Goal: Task Accomplishment & Management: Use online tool/utility

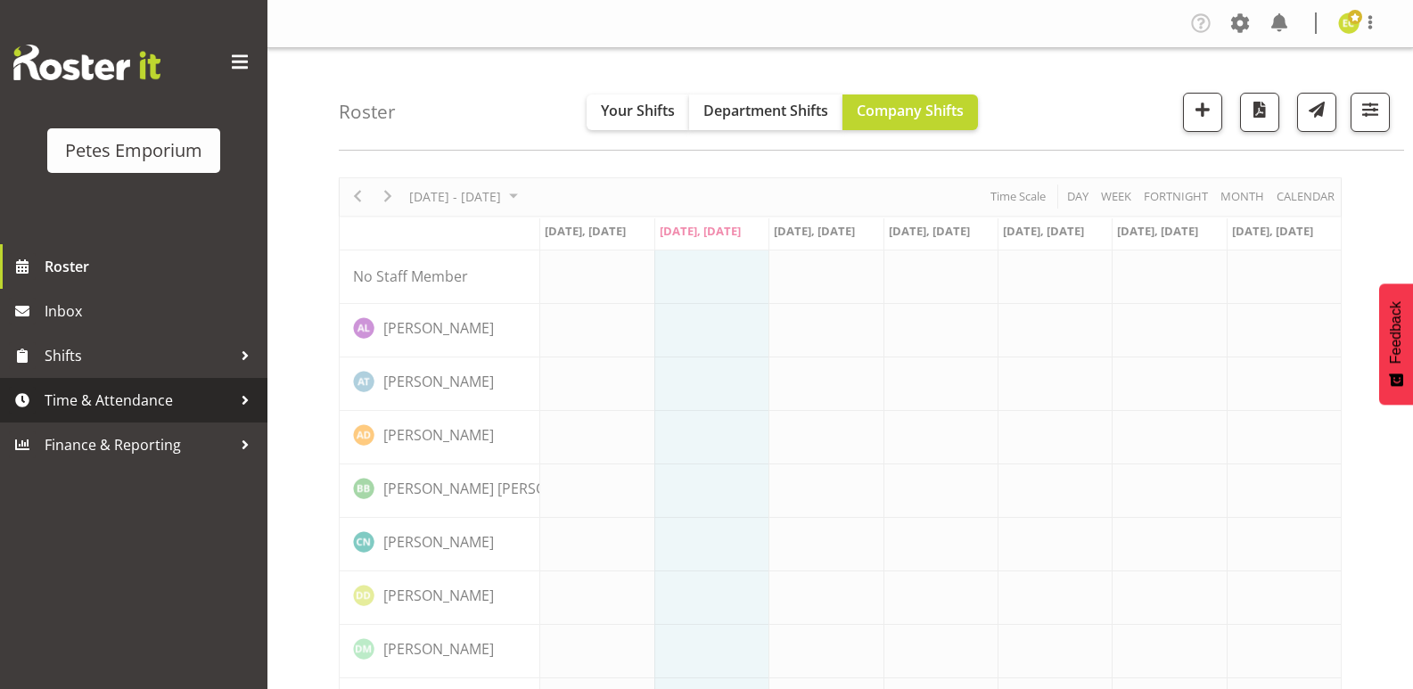
click at [185, 397] on span "Time & Attendance" at bounding box center [138, 400] width 187 height 27
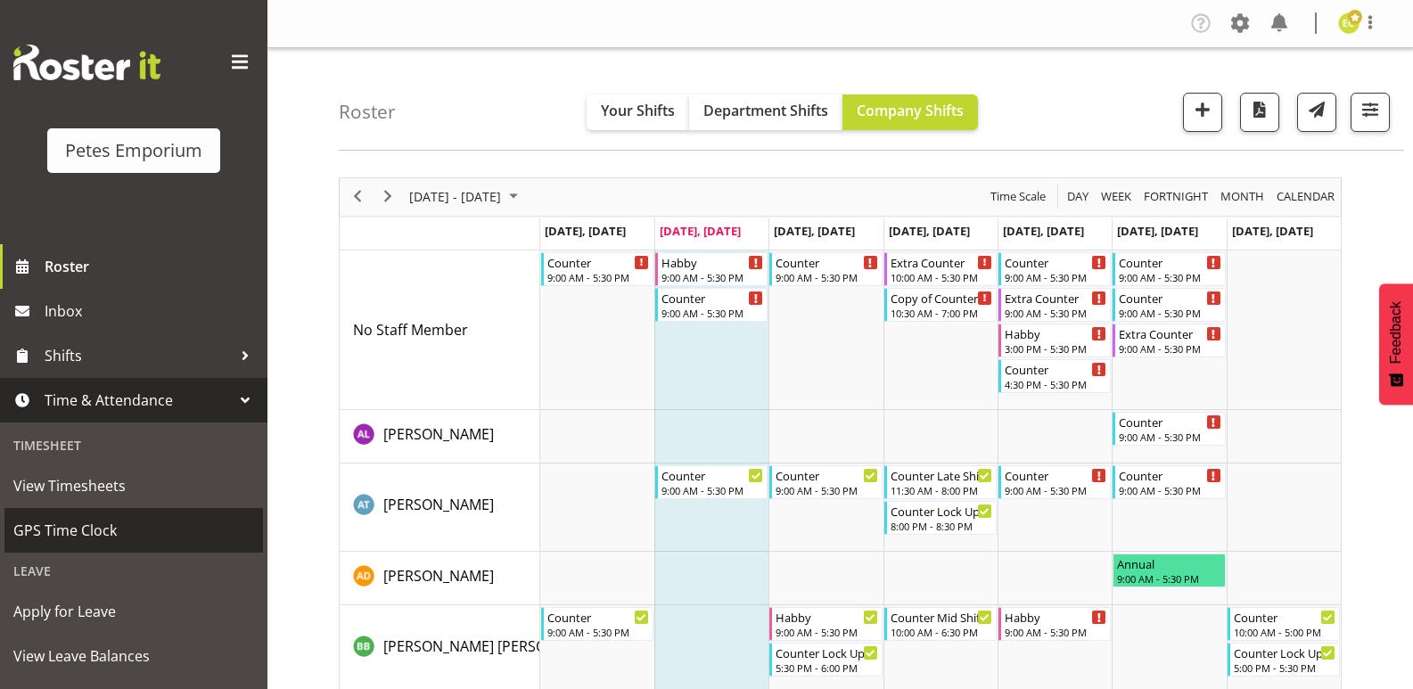
click at [165, 527] on span "GPS Time Clock" at bounding box center [133, 530] width 241 height 27
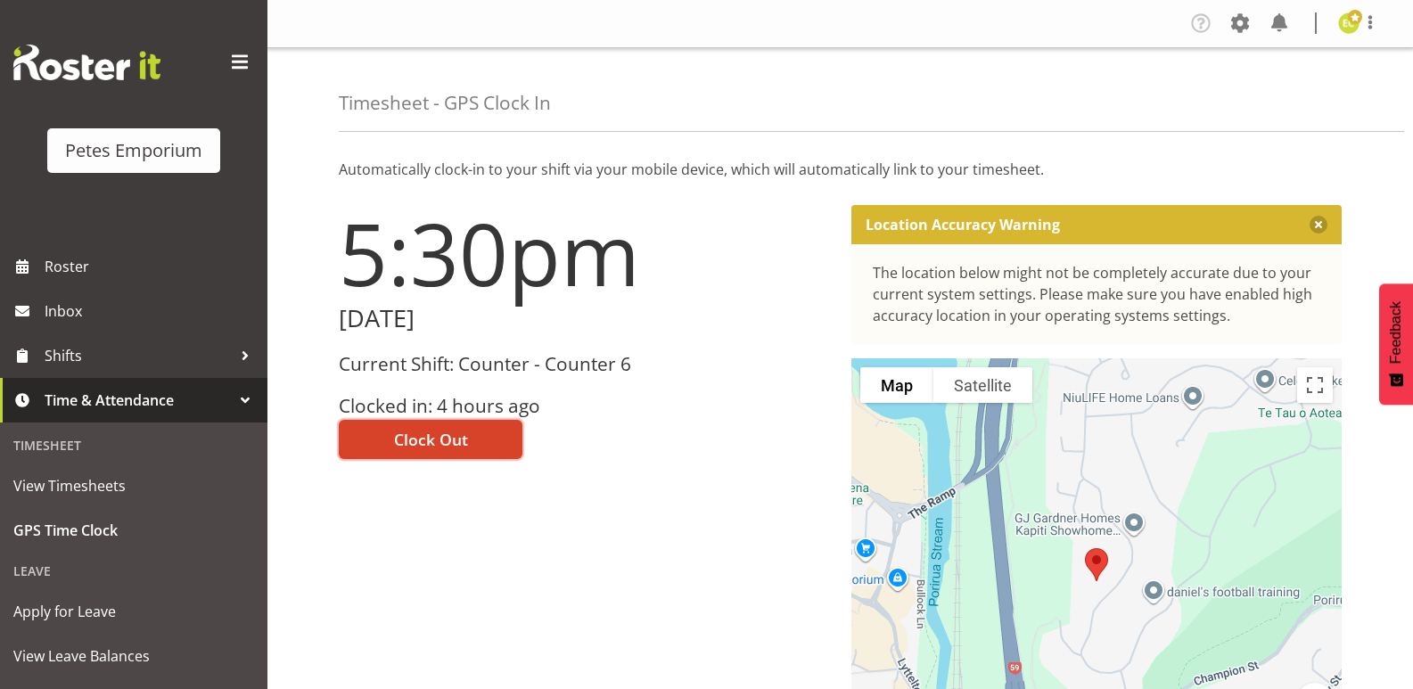
click at [409, 440] on span "Clock Out" at bounding box center [431, 439] width 74 height 23
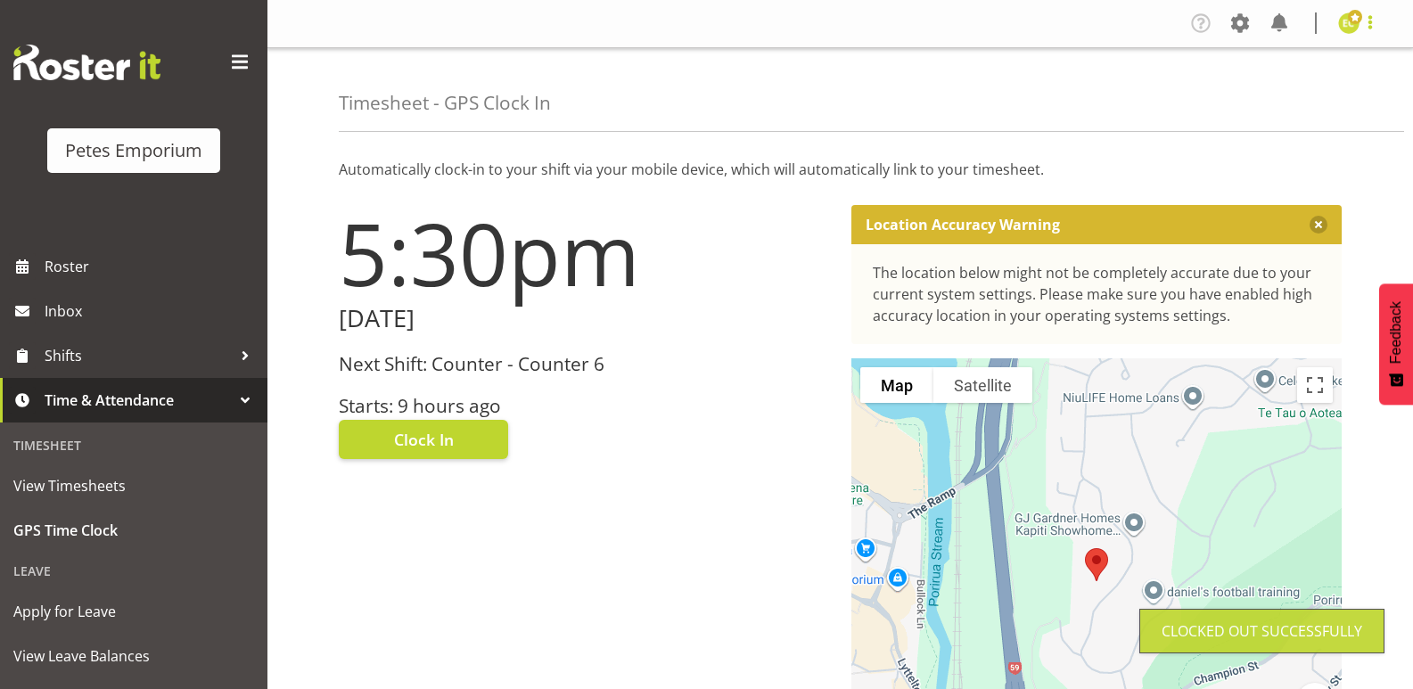
click at [1375, 31] on span at bounding box center [1370, 22] width 21 height 21
click at [1284, 93] on link "Log Out" at bounding box center [1295, 94] width 171 height 32
